Goal: Transaction & Acquisition: Purchase product/service

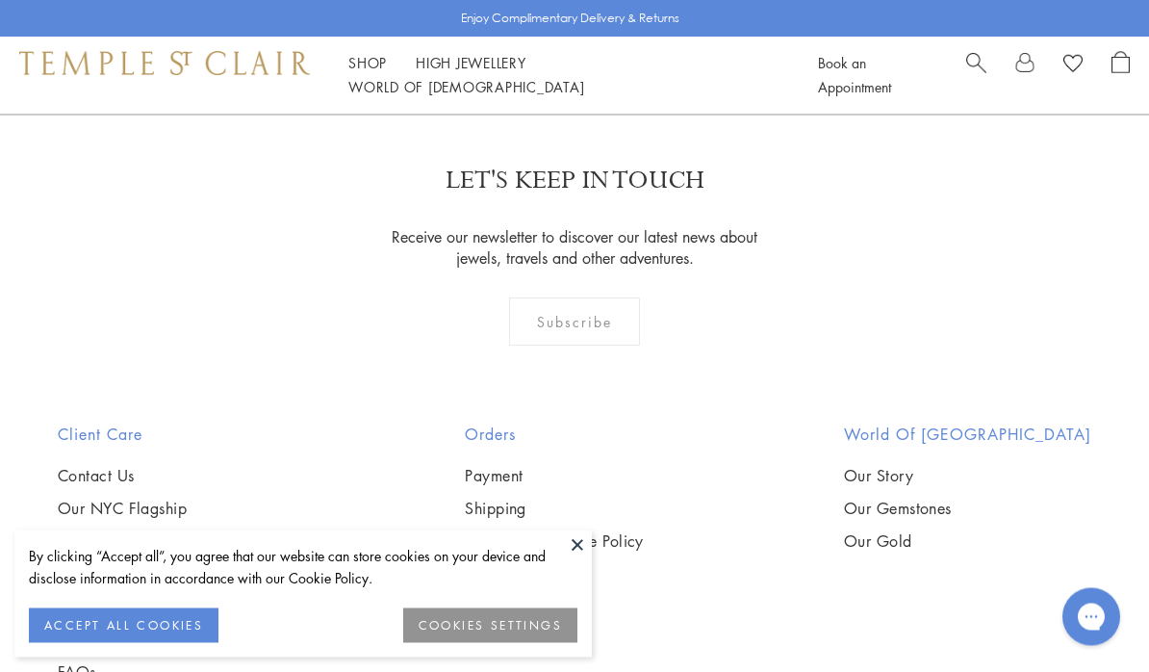
scroll to position [4721, 0]
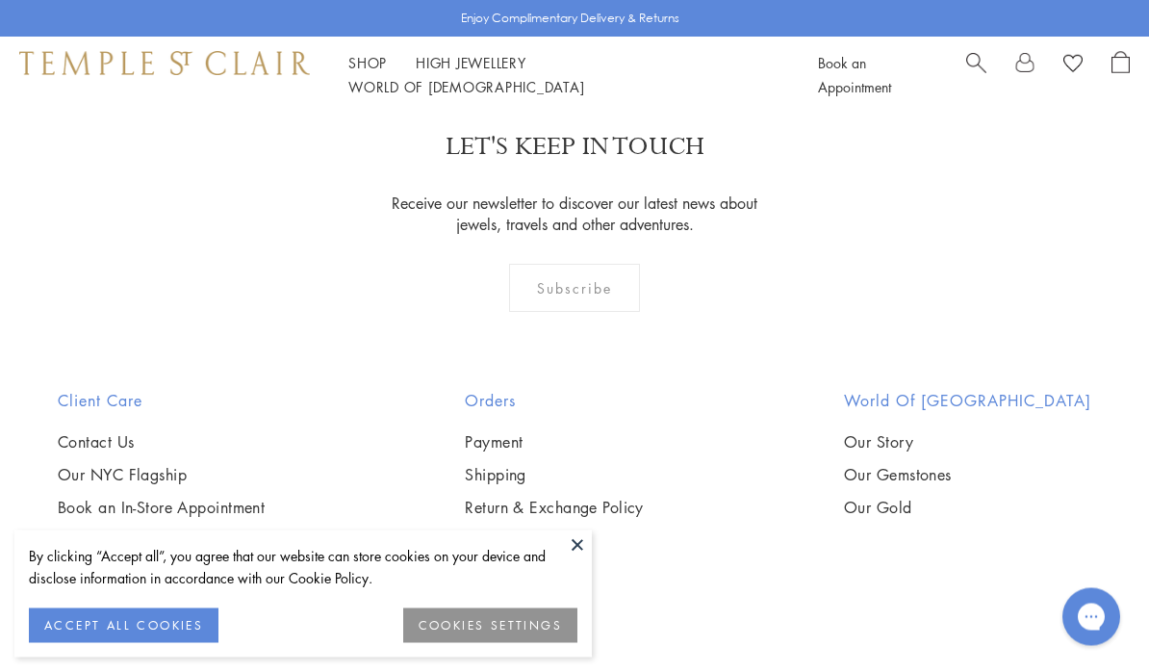
click at [574, 559] on button at bounding box center [577, 544] width 29 height 29
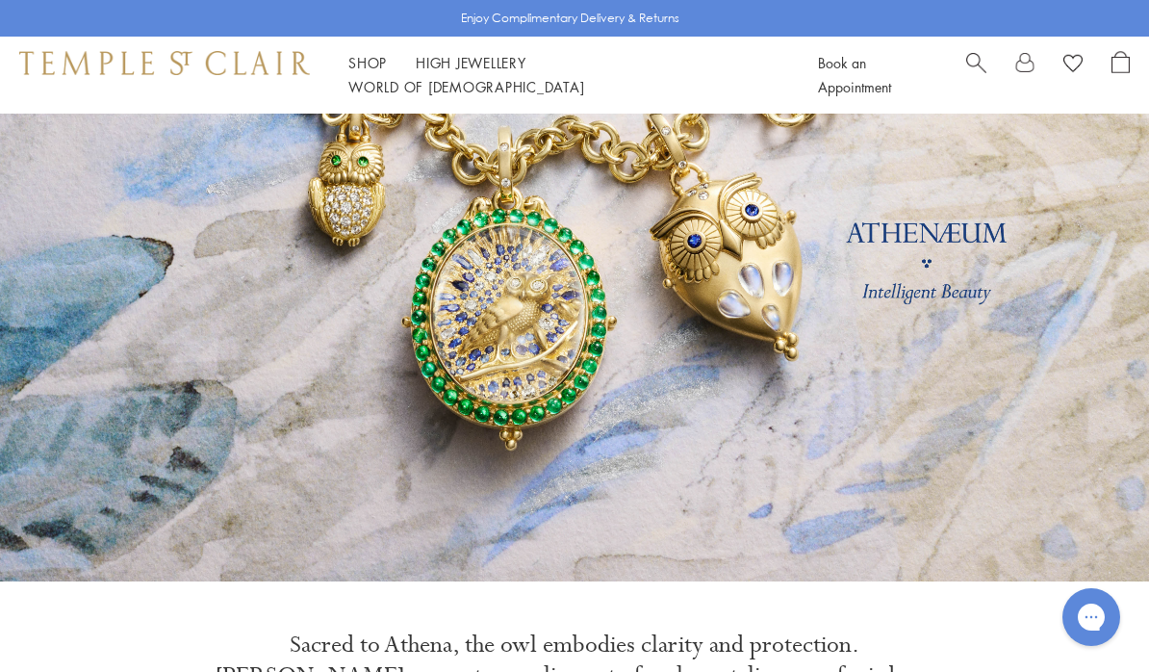
scroll to position [0, 0]
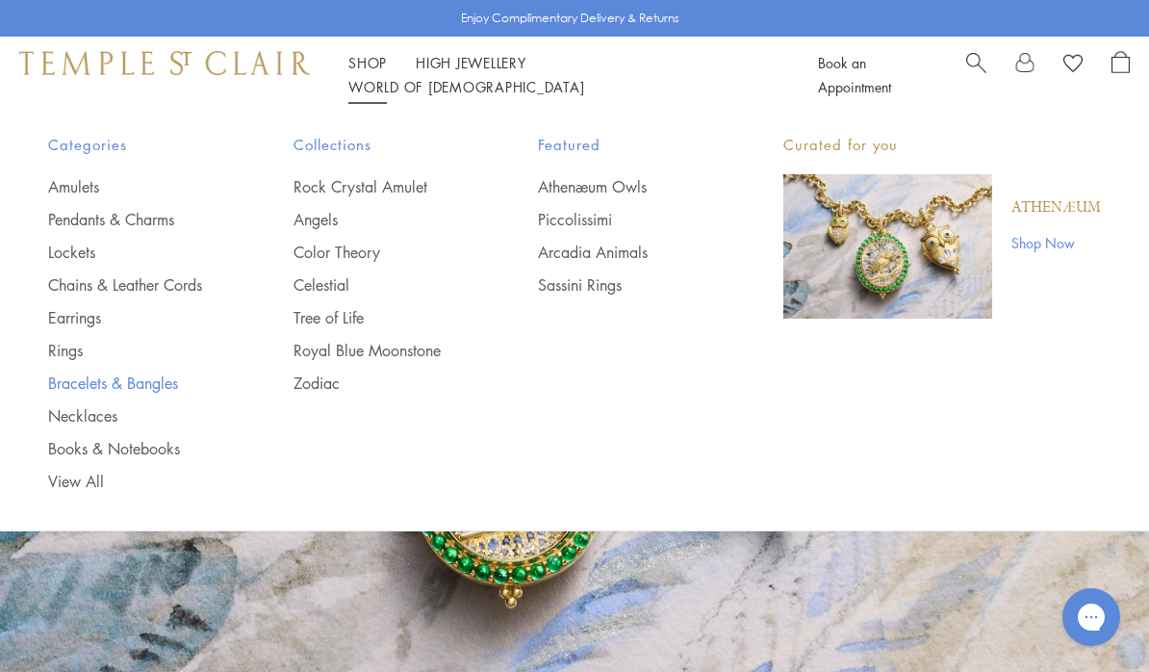
click at [77, 390] on link "Bracelets & Bangles" at bounding box center [132, 382] width 168 height 21
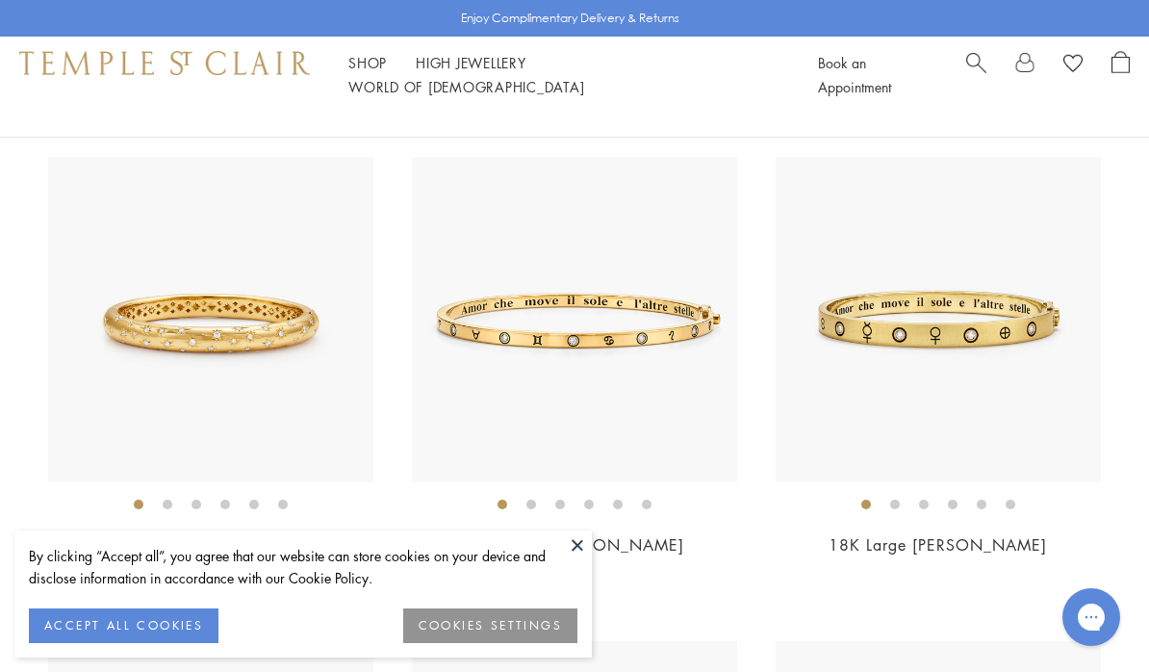
scroll to position [715, 0]
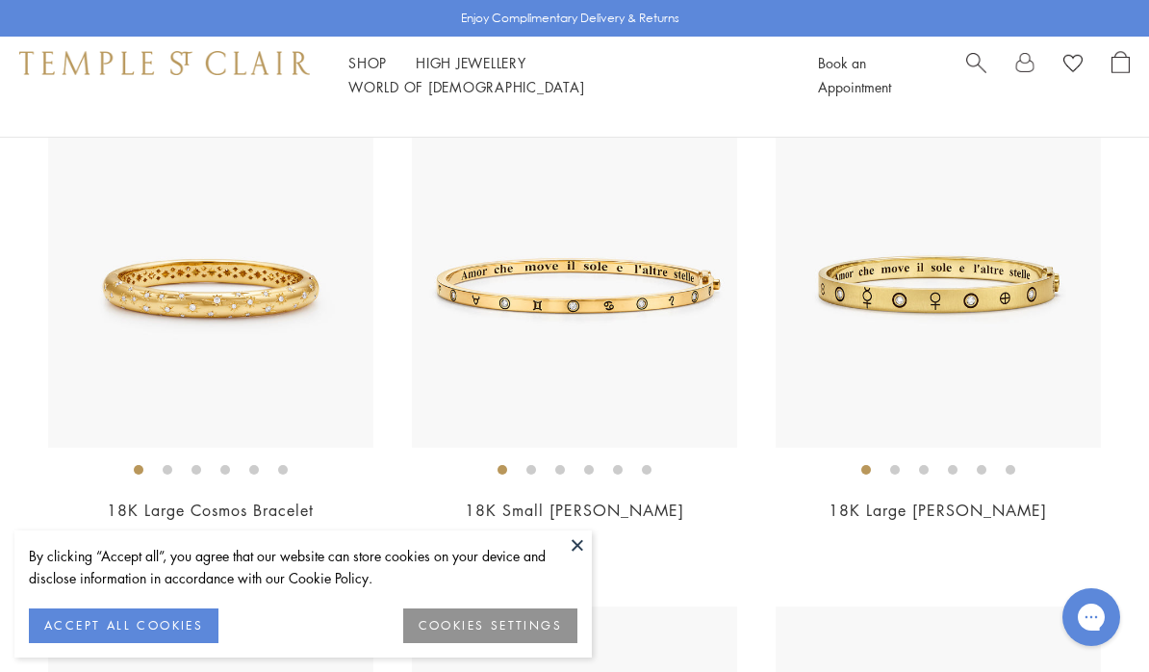
click at [579, 559] on button at bounding box center [577, 544] width 29 height 29
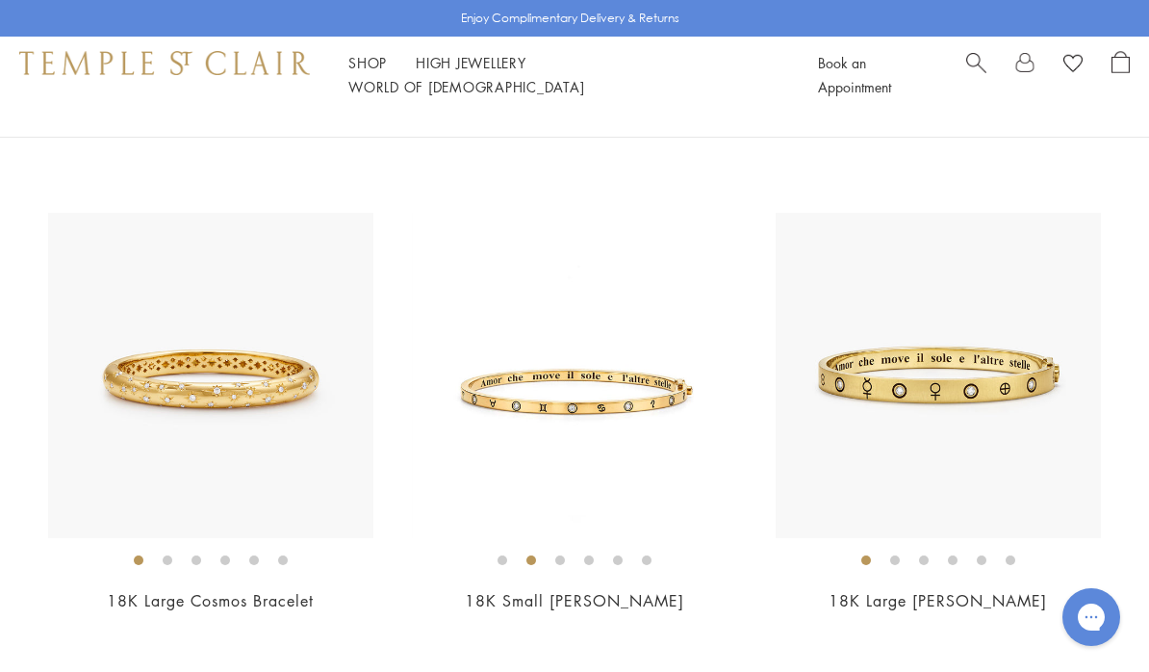
scroll to position [616, 0]
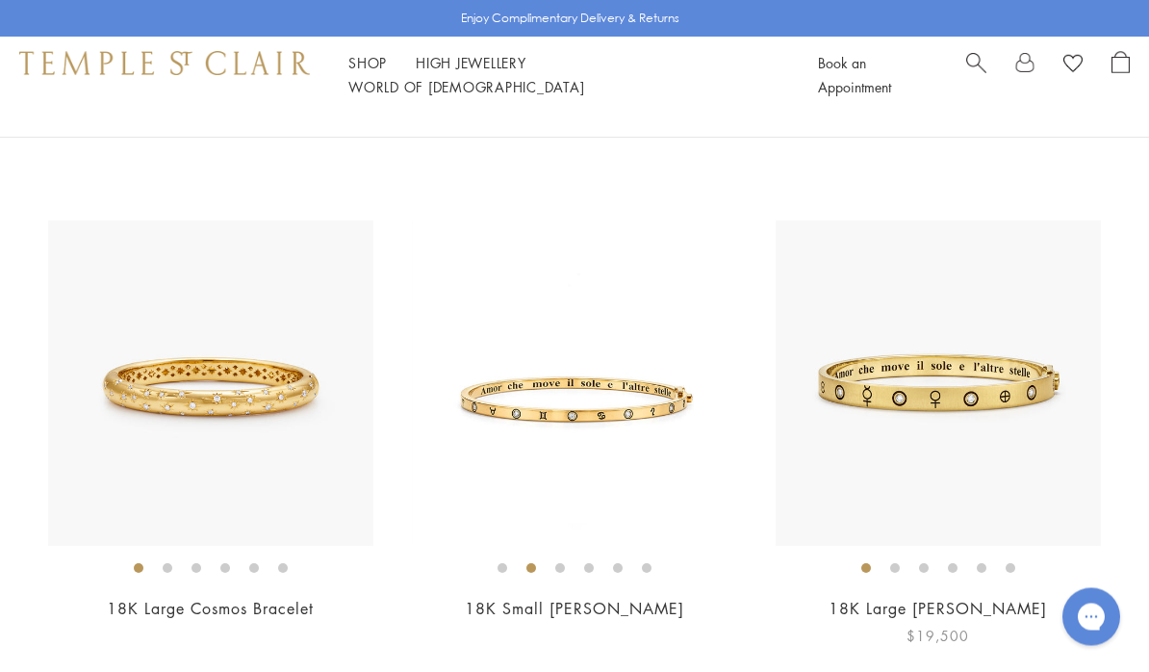
click at [1016, 399] on img at bounding box center [938, 383] width 325 height 325
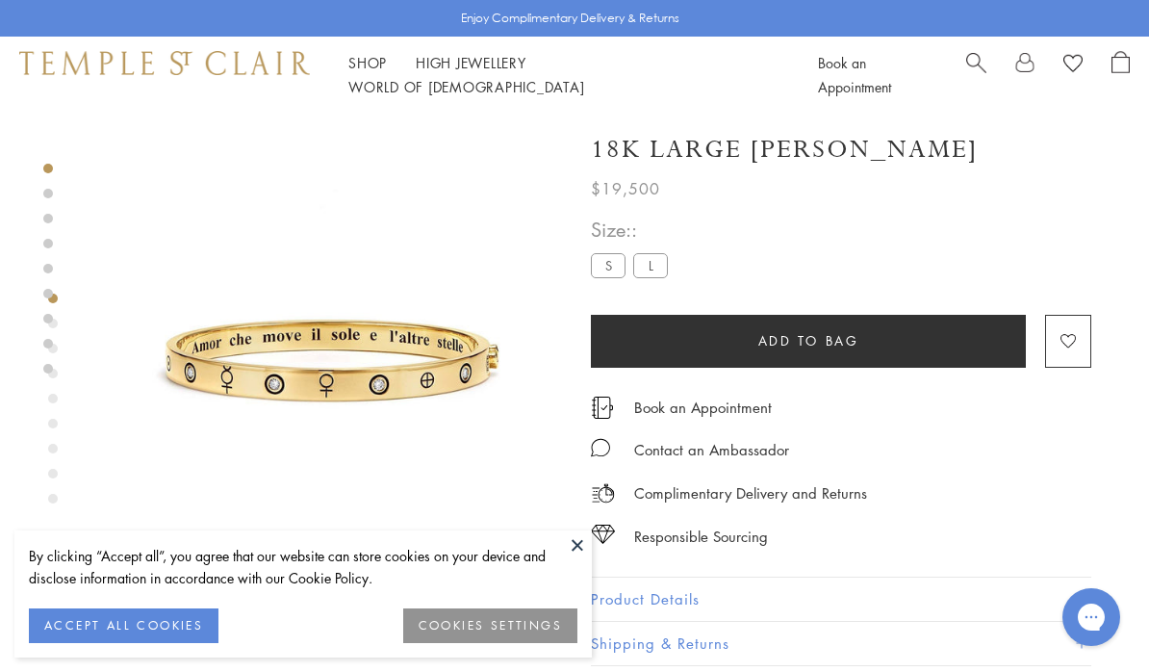
click at [619, 273] on label "S" at bounding box center [608, 265] width 35 height 24
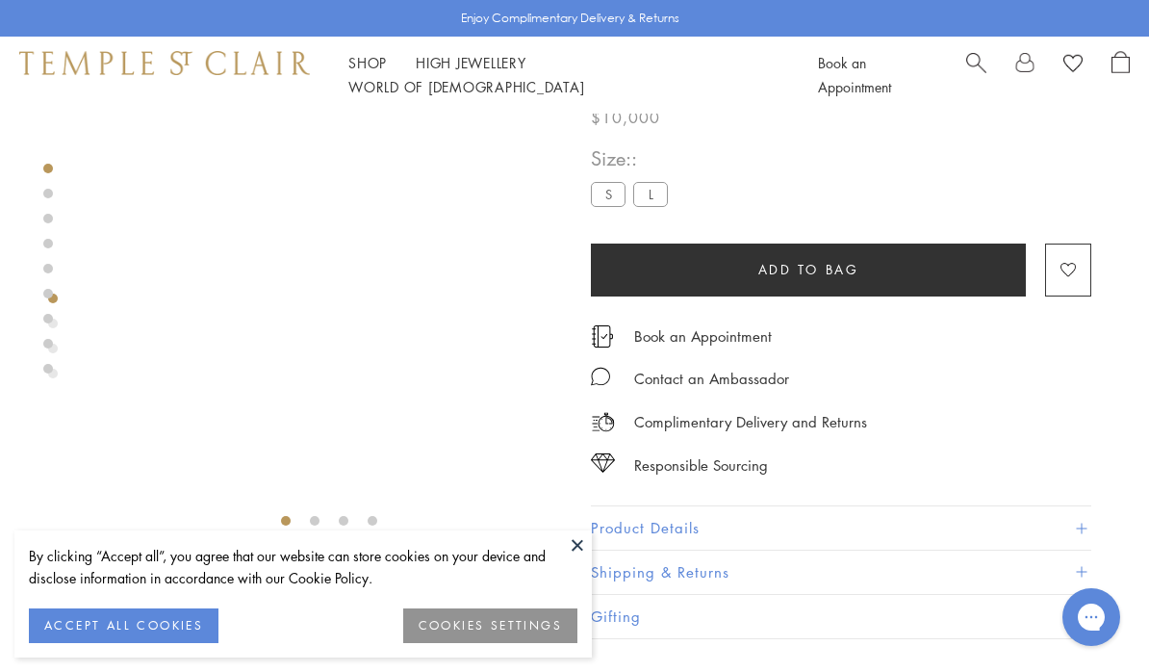
scroll to position [41, 0]
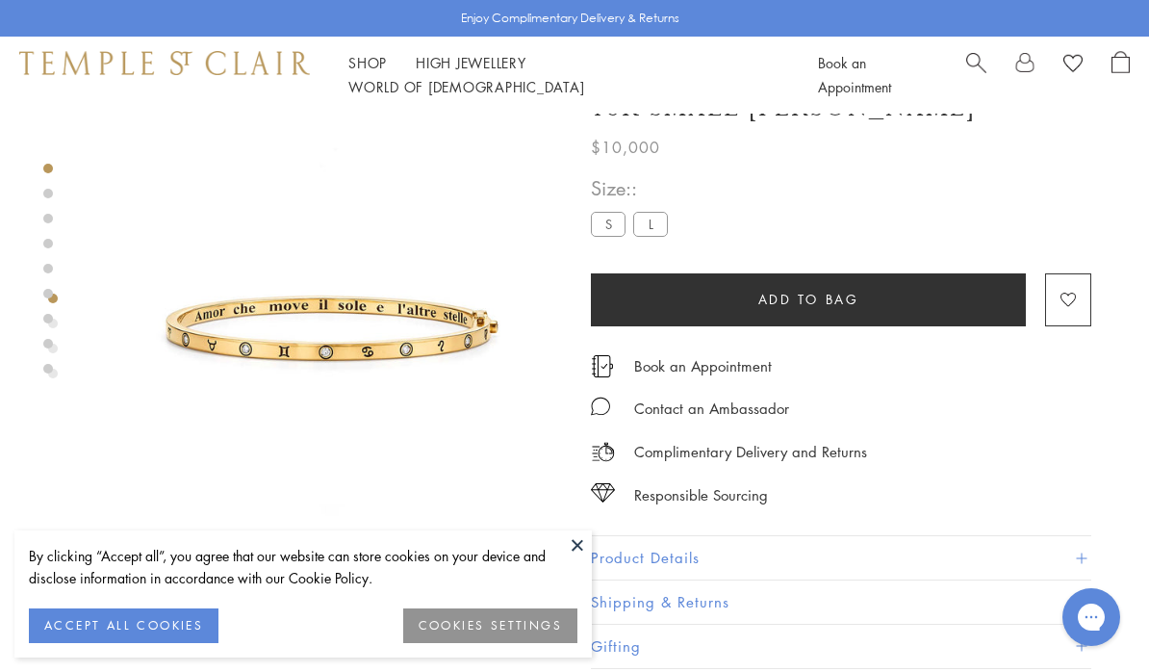
click at [654, 225] on label "L" at bounding box center [650, 224] width 35 height 24
